Goal: Task Accomplishment & Management: Use online tool/utility

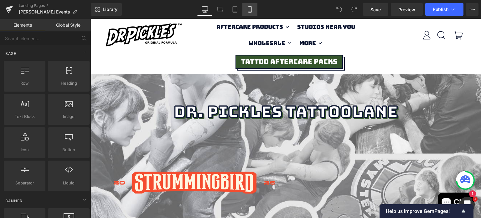
click at [250, 11] on icon at bounding box center [250, 9] width 6 height 6
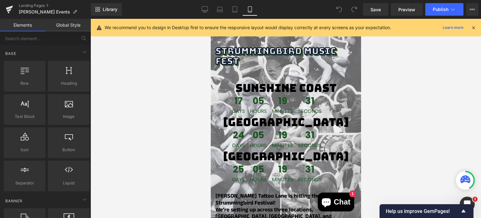
scroll to position [66, 0]
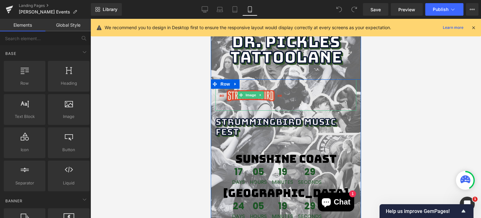
click at [265, 89] on img at bounding box center [250, 94] width 70 height 31
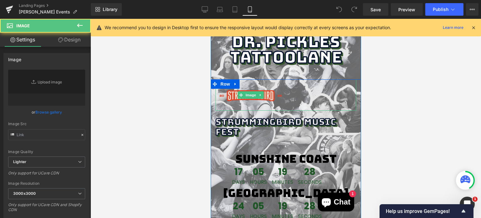
type input "[URL][DOMAIN_NAME]"
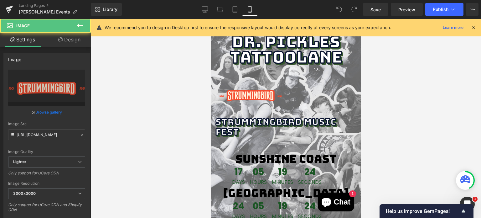
drag, startPoint x: 352, startPoint y: 94, endPoint x: 380, endPoint y: 98, distance: 28.3
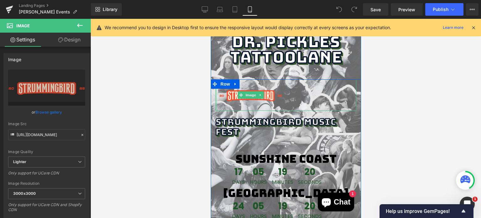
drag, startPoint x: 214, startPoint y: 95, endPoint x: 200, endPoint y: 101, distance: 15.6
click at [215, 97] on div at bounding box center [215, 94] width 0 height 31
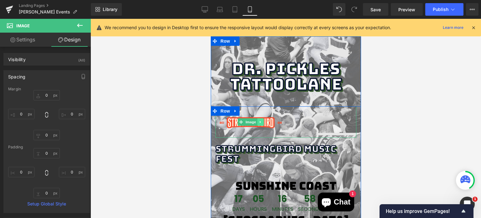
scroll to position [40, 0]
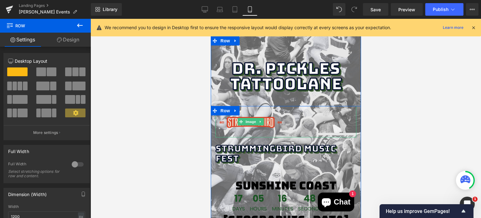
click at [250, 109] on img at bounding box center [250, 121] width 70 height 31
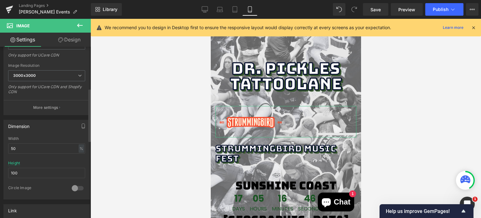
scroll to position [134, 0]
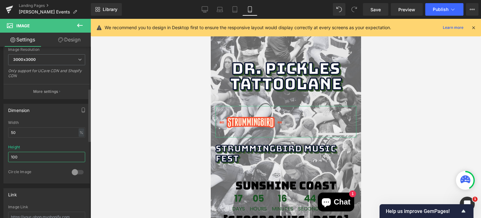
click at [24, 154] on input "100" at bounding box center [46, 157] width 77 height 10
click at [23, 130] on input "50" at bounding box center [46, 132] width 77 height 10
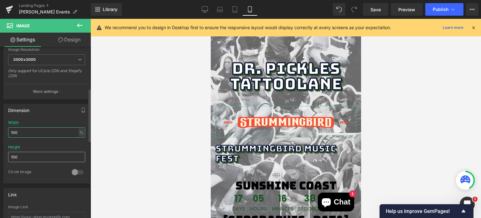
type input "100"
click at [21, 155] on input "100" at bounding box center [46, 157] width 77 height 10
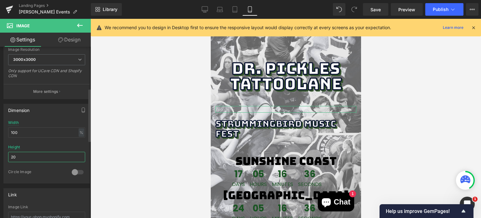
type input "200"
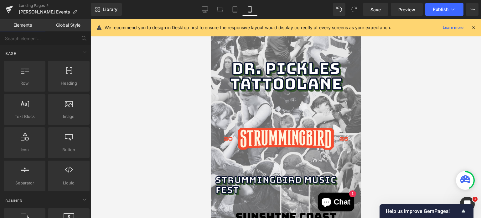
click at [408, 112] on div at bounding box center [286, 118] width 391 height 199
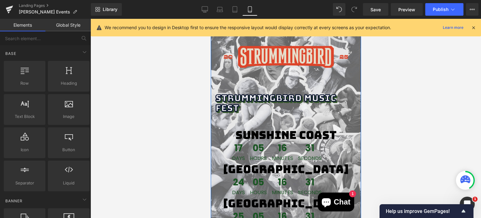
scroll to position [122, 0]
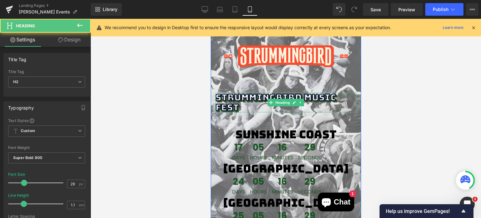
click at [242, 96] on h2 "STRUMMINGBIRD MUSIC FEST" at bounding box center [285, 102] width 141 height 20
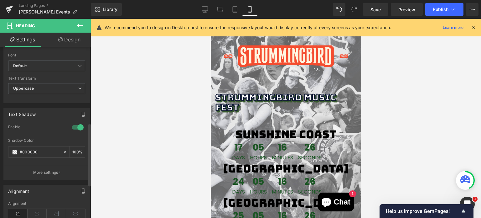
scroll to position [209, 0]
click at [35, 213] on icon at bounding box center [37, 212] width 19 height 9
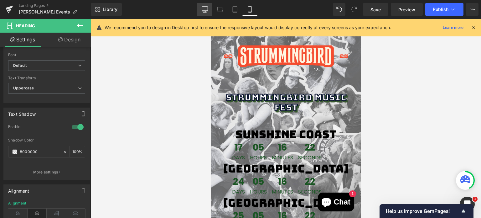
click at [207, 6] on link "Desktop" at bounding box center [204, 9] width 15 height 13
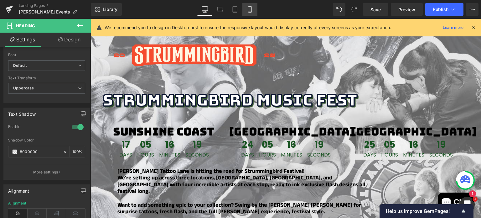
click at [249, 10] on icon at bounding box center [250, 9] width 6 height 6
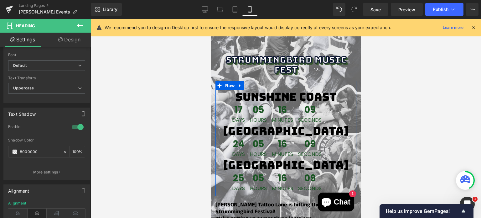
scroll to position [162, 0]
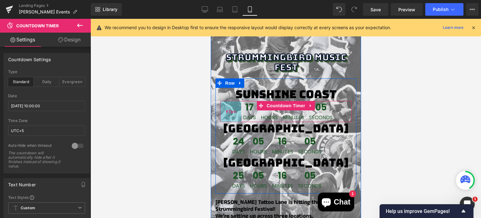
drag, startPoint x: 219, startPoint y: 110, endPoint x: 230, endPoint y: 112, distance: 11.1
click at [230, 112] on span "67px" at bounding box center [231, 111] width 10 height 4
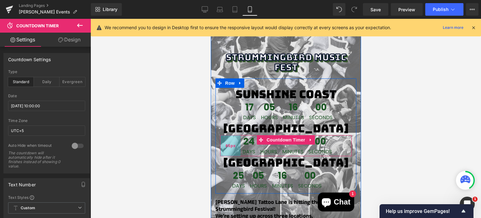
drag, startPoint x: 218, startPoint y: 148, endPoint x: 228, endPoint y: 151, distance: 10.6
click at [228, 151] on div "65px" at bounding box center [230, 145] width 20 height 21
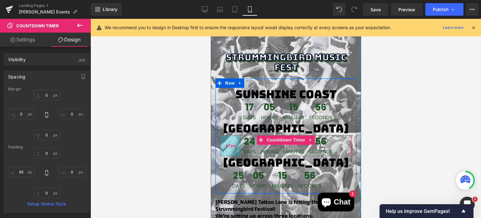
click at [229, 140] on div "67px" at bounding box center [230, 145] width 21 height 21
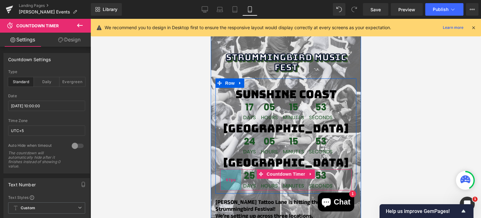
drag, startPoint x: 219, startPoint y: 179, endPoint x: 230, endPoint y: 185, distance: 12.6
click at [230, 185] on div "67px" at bounding box center [230, 179] width 21 height 21
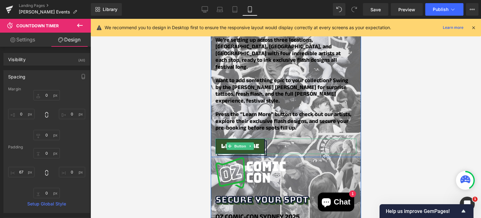
scroll to position [338, 0]
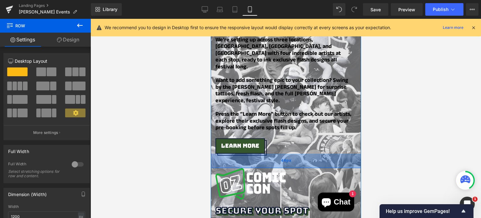
drag, startPoint x: 243, startPoint y: 141, endPoint x: 244, endPoint y: 153, distance: 11.3
click at [244, 154] on div "46px" at bounding box center [286, 161] width 150 height 14
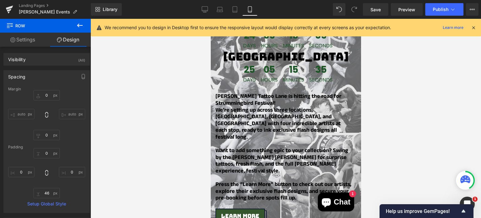
scroll to position [267, 0]
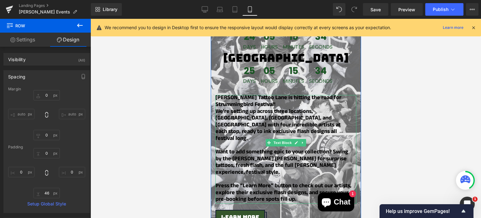
click at [269, 130] on b "We’re setting up across three locations, [GEOGRAPHIC_DATA], [GEOGRAPHIC_DATA], …" at bounding box center [277, 125] width 125 height 37
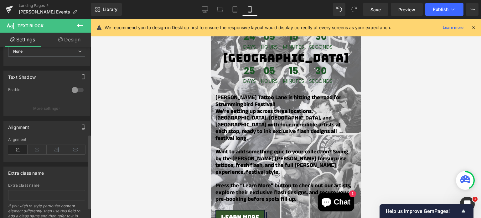
scroll to position [203, 0]
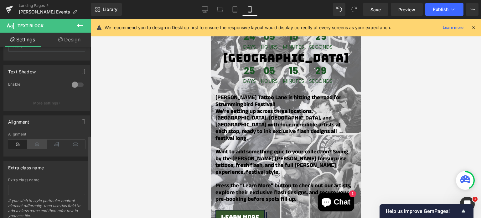
click at [34, 143] on icon at bounding box center [37, 143] width 19 height 9
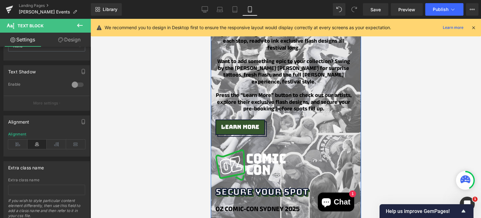
scroll to position [356, 0]
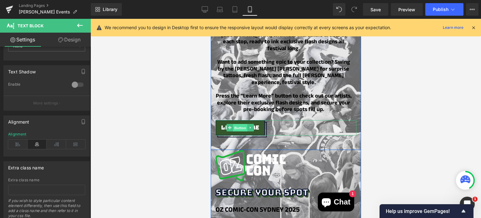
click at [236, 124] on span "Button" at bounding box center [240, 128] width 14 height 8
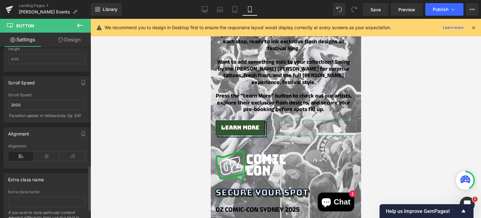
scroll to position [451, 0]
click at [49, 147] on div "Alignment" at bounding box center [46, 155] width 77 height 24
click at [49, 150] on icon at bounding box center [47, 154] width 26 height 9
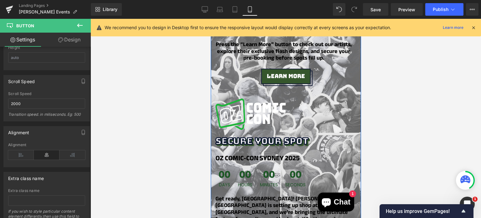
scroll to position [418, 0]
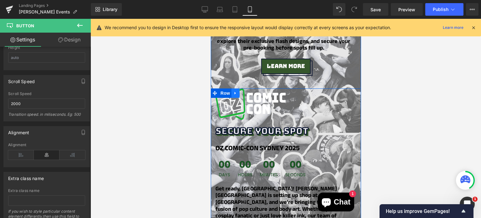
click at [234, 91] on icon at bounding box center [234, 92] width 1 height 3
click at [249, 91] on icon at bounding box center [251, 93] width 4 height 4
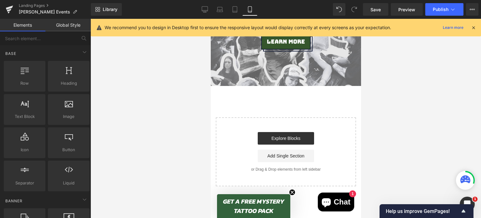
scroll to position [447, 0]
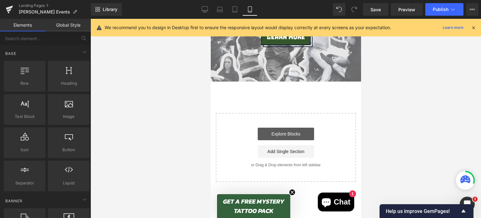
click at [287, 127] on link "Explore Blocks" at bounding box center [286, 133] width 56 height 13
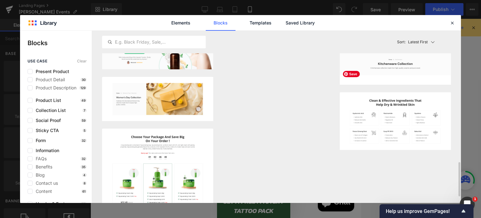
scroll to position [660, 0]
click at [454, 22] on icon at bounding box center [453, 23] width 6 height 6
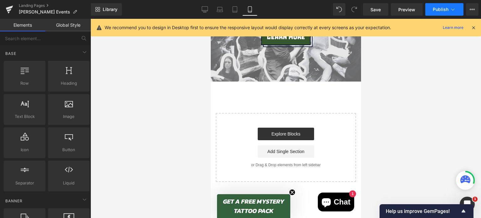
click at [432, 11] on button "Publish" at bounding box center [444, 9] width 38 height 13
click at [208, 11] on icon at bounding box center [205, 9] width 6 height 6
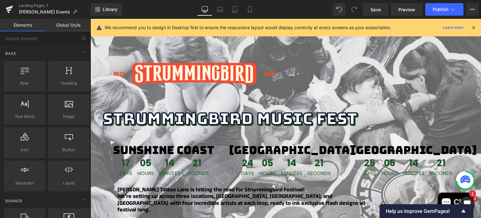
scroll to position [108, 0]
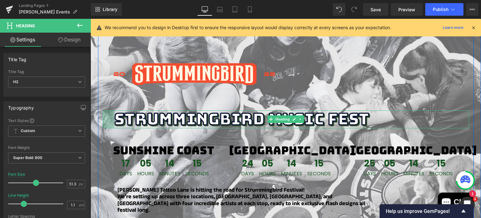
drag, startPoint x: 101, startPoint y: 117, endPoint x: 112, endPoint y: 119, distance: 11.7
click at [112, 119] on div "STRUMMINGBIRD MUSIC FEST Heading 37px" at bounding box center [286, 119] width 367 height 18
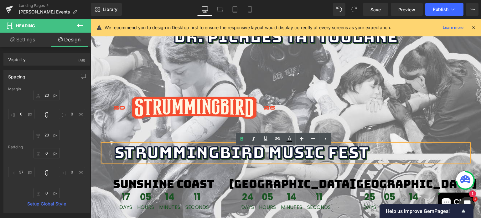
scroll to position [71, 0]
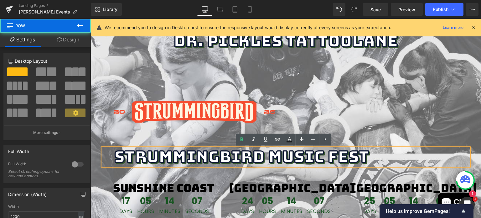
click at [241, 77] on div "Image STRUMMINGBIRD MUSIC FEST Heading 37px sunshine coast Text Block 17 Days 0…" at bounding box center [286, 186] width 376 height 262
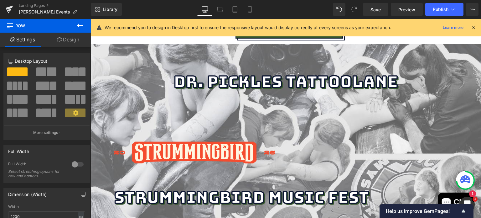
scroll to position [0, 0]
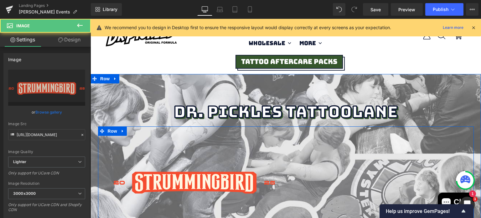
drag, startPoint x: 200, startPoint y: 150, endPoint x: 197, endPoint y: 134, distance: 16.3
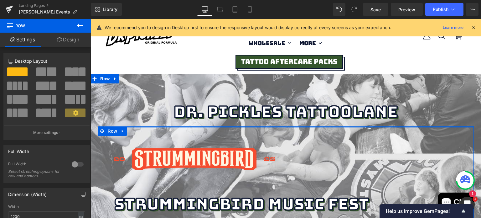
drag, startPoint x: 197, startPoint y: 127, endPoint x: 199, endPoint y: 102, distance: 25.2
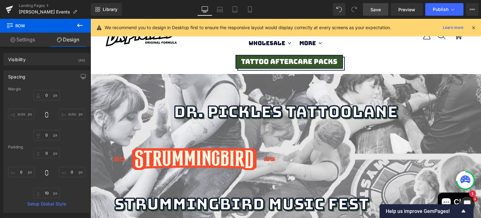
click at [375, 10] on span "Save" at bounding box center [376, 9] width 10 height 7
click at [371, 12] on link "Save" at bounding box center [375, 9] width 25 height 13
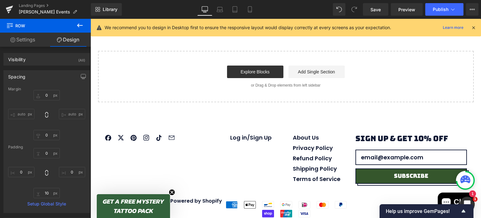
scroll to position [330, 0]
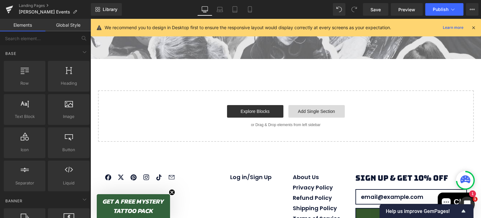
click at [323, 105] on link "Add Single Section" at bounding box center [317, 111] width 56 height 13
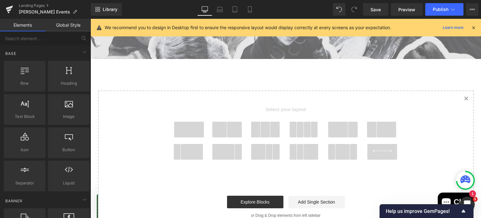
click at [256, 122] on span at bounding box center [256, 130] width 10 height 16
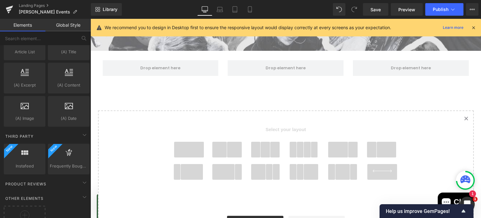
scroll to position [1237, 0]
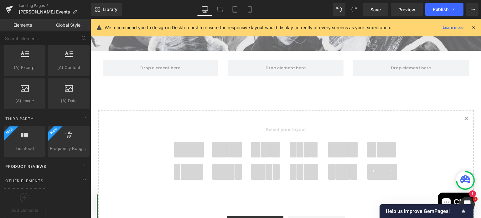
click at [68, 161] on div "Product Reviews" at bounding box center [47, 166] width 88 height 13
click at [81, 161] on icon at bounding box center [85, 165] width 8 height 8
click at [29, 163] on span "Product Reviews" at bounding box center [26, 166] width 42 height 6
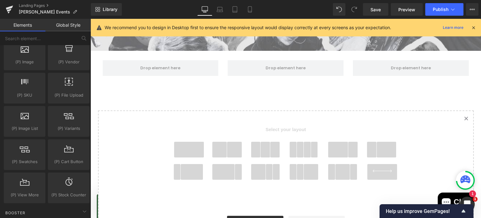
scroll to position [711, 0]
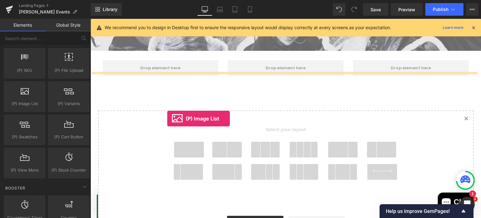
drag, startPoint x: 121, startPoint y: 112, endPoint x: 166, endPoint y: 117, distance: 46.0
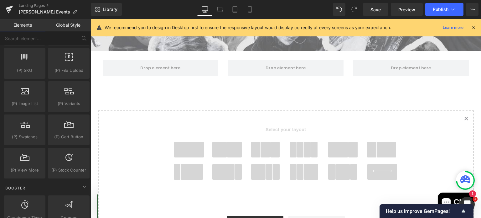
click at [261, 142] on span at bounding box center [266, 150] width 10 height 16
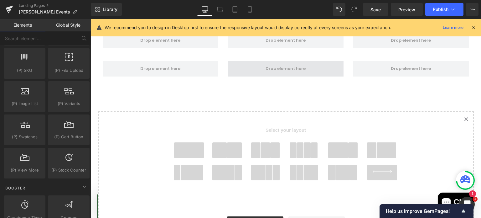
scroll to position [367, 0]
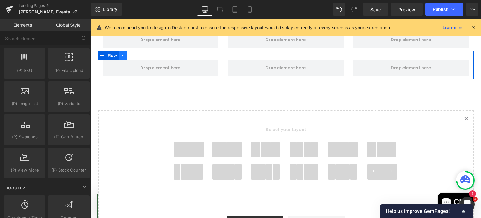
click at [121, 53] on icon at bounding box center [123, 55] width 4 height 5
click at [137, 53] on icon at bounding box center [139, 55] width 4 height 4
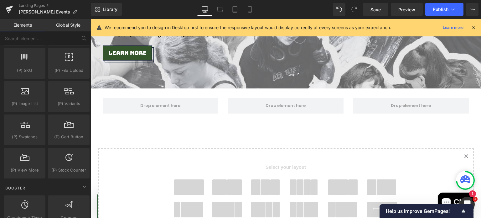
scroll to position [301, 0]
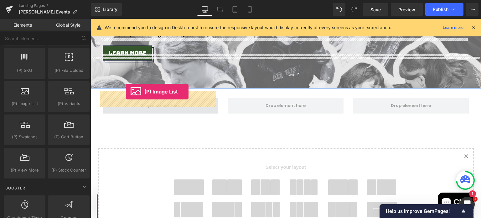
drag, startPoint x: 119, startPoint y: 123, endPoint x: 126, endPoint y: 91, distance: 32.1
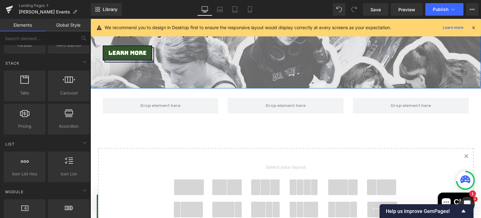
scroll to position [185, 0]
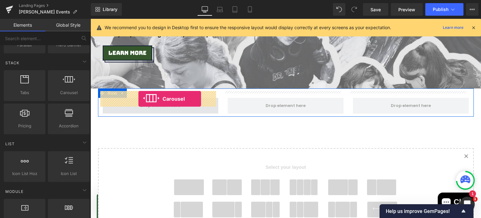
drag, startPoint x: 153, startPoint y: 101, endPoint x: 138, endPoint y: 98, distance: 14.9
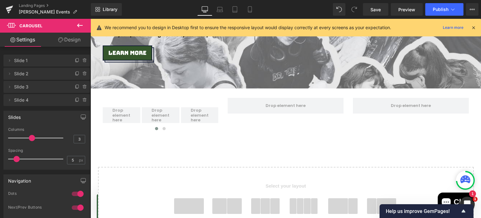
click at [79, 26] on icon at bounding box center [80, 26] width 8 height 8
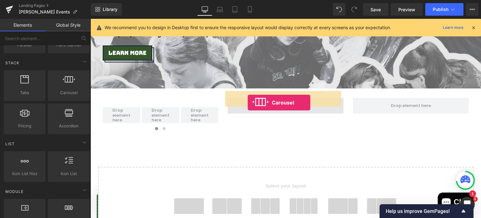
drag, startPoint x: 159, startPoint y: 101, endPoint x: 248, endPoint y: 102, distance: 89.0
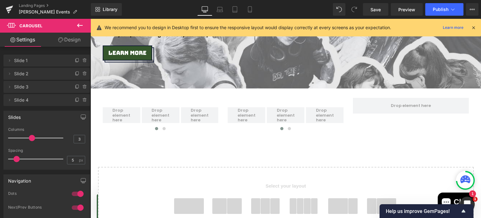
click at [79, 25] on icon at bounding box center [80, 25] width 6 height 4
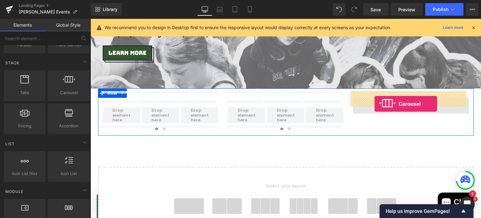
drag, startPoint x: 166, startPoint y: 102, endPoint x: 375, endPoint y: 102, distance: 209.3
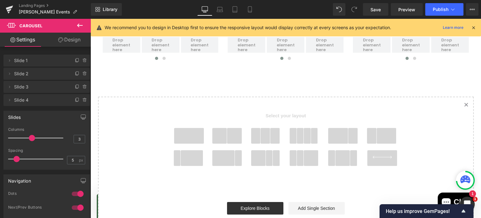
scroll to position [419, 0]
